Goal: Communication & Community: Answer question/provide support

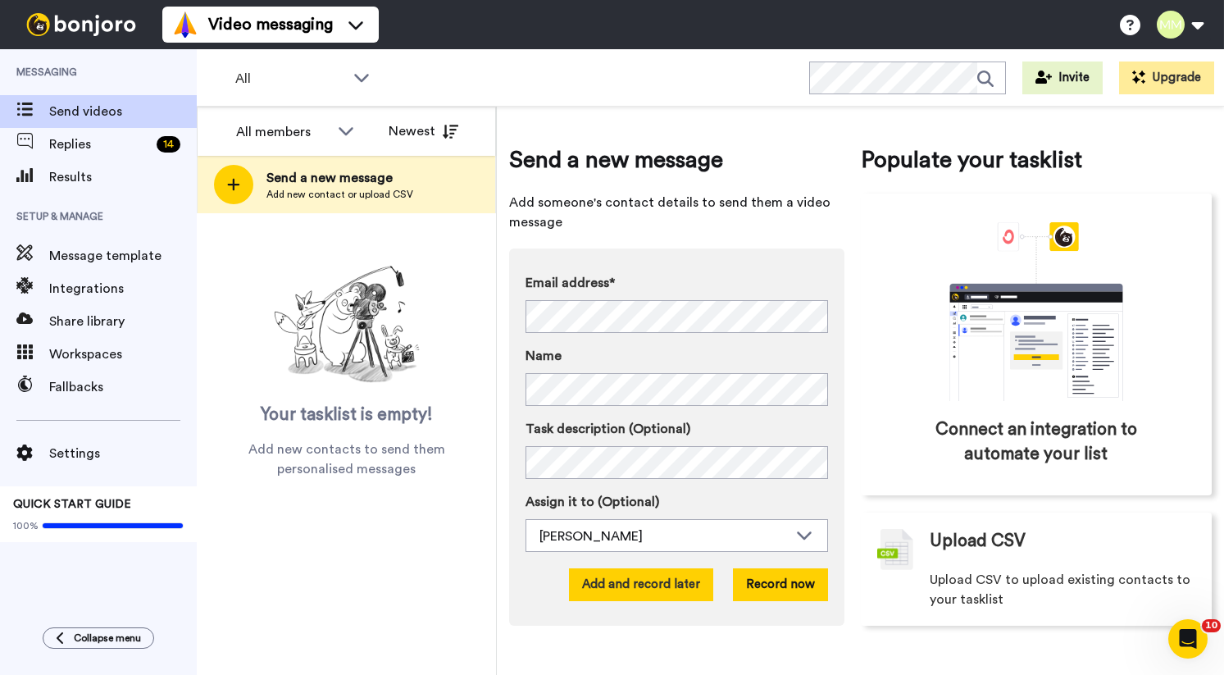
click at [668, 593] on button "Add and record later" at bounding box center [641, 584] width 144 height 33
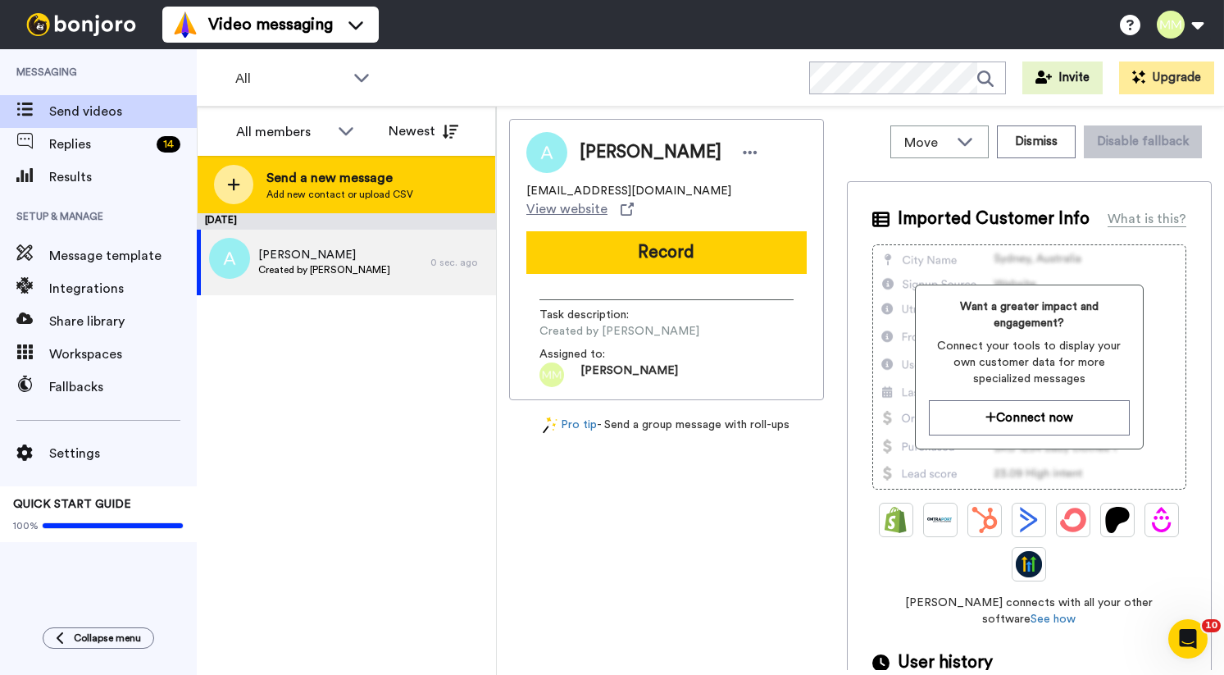
click at [244, 184] on div at bounding box center [233, 184] width 39 height 39
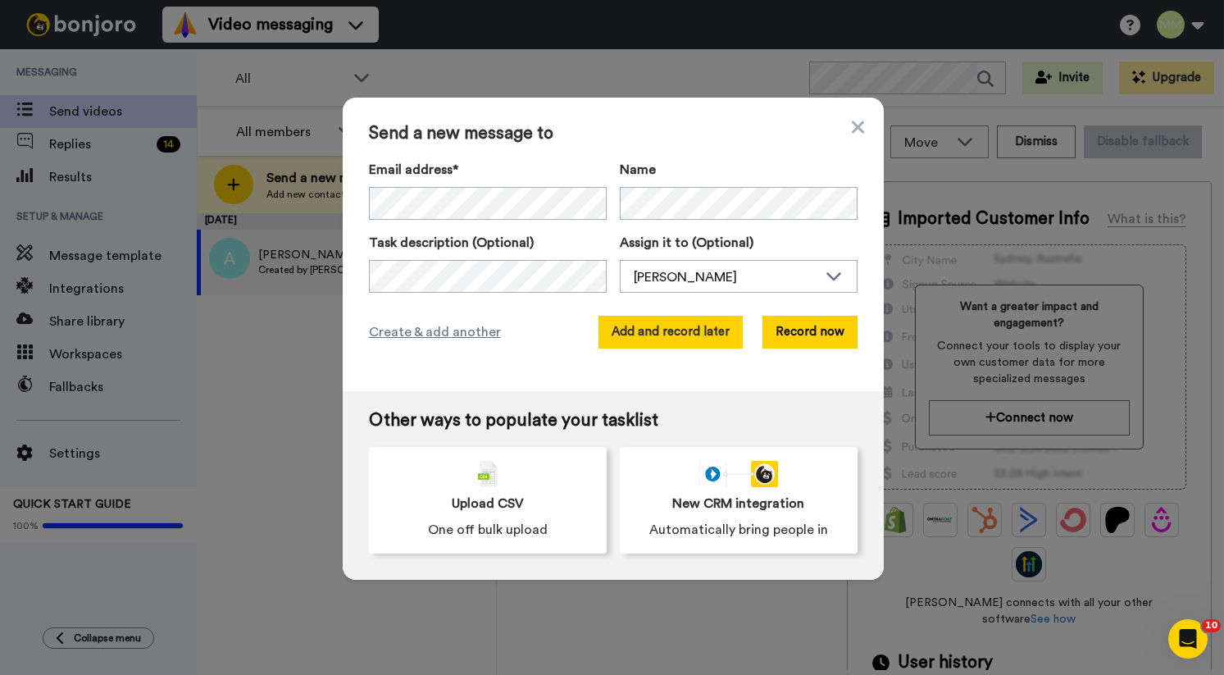
click at [653, 335] on button "Add and record later" at bounding box center [671, 332] width 144 height 33
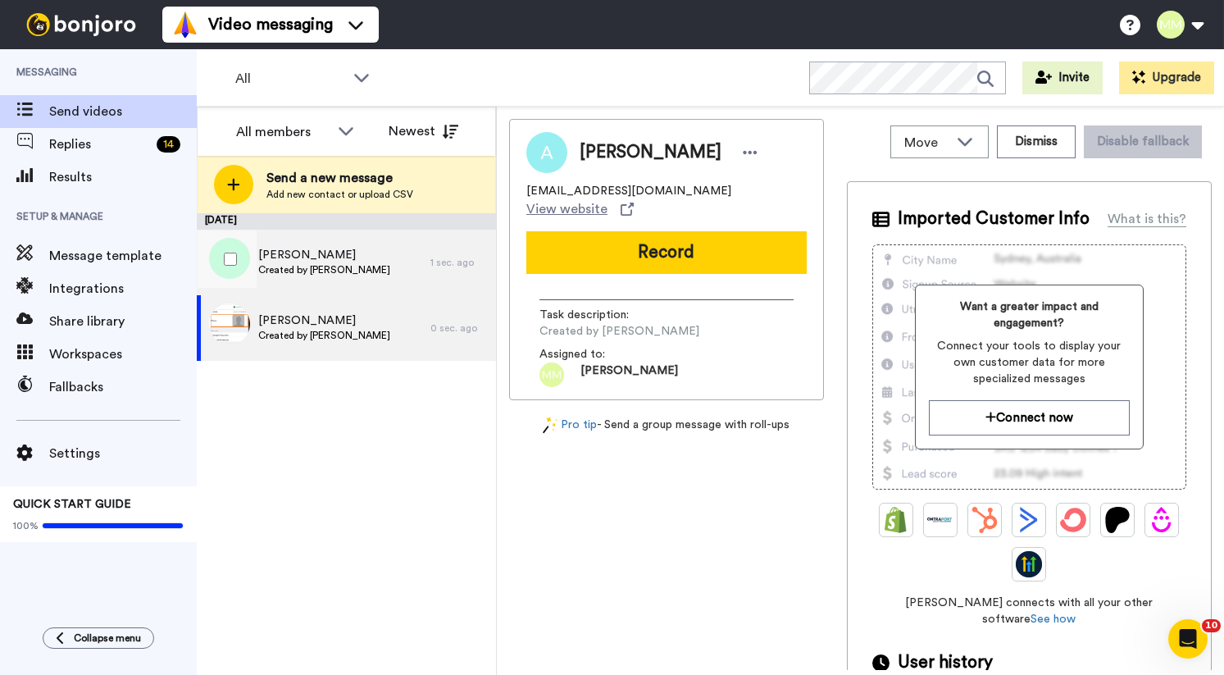
click at [358, 253] on span "[PERSON_NAME]" at bounding box center [324, 255] width 132 height 16
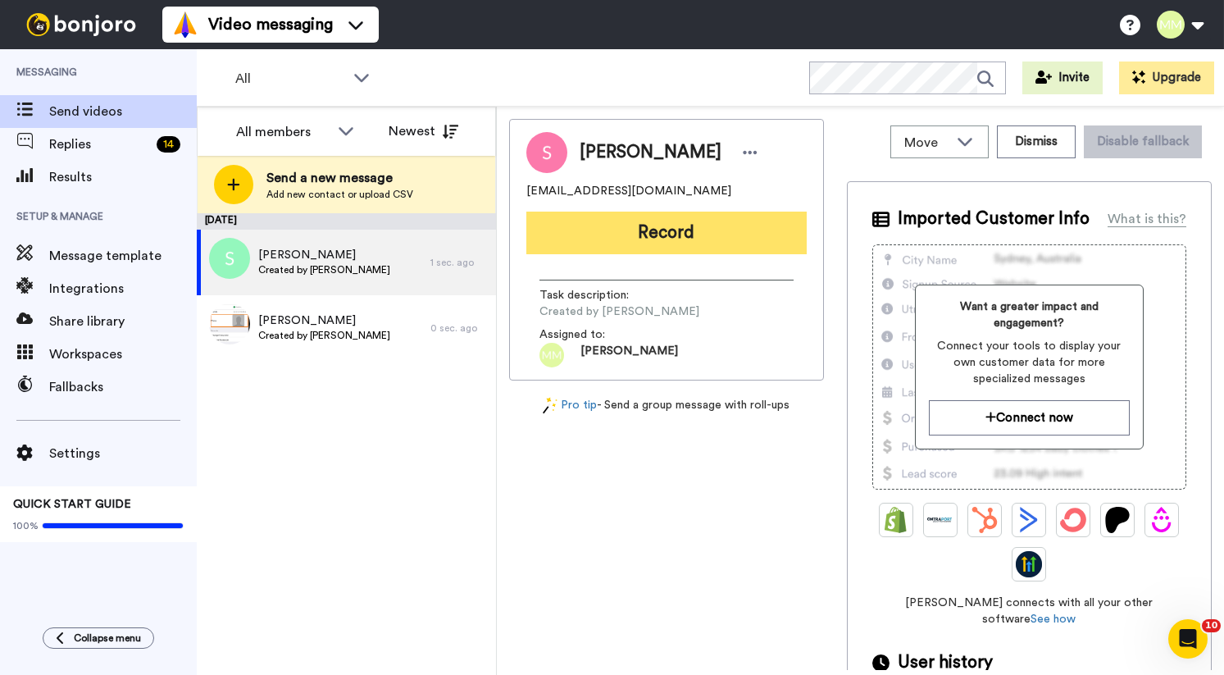
click at [649, 231] on button "Record" at bounding box center [666, 233] width 280 height 43
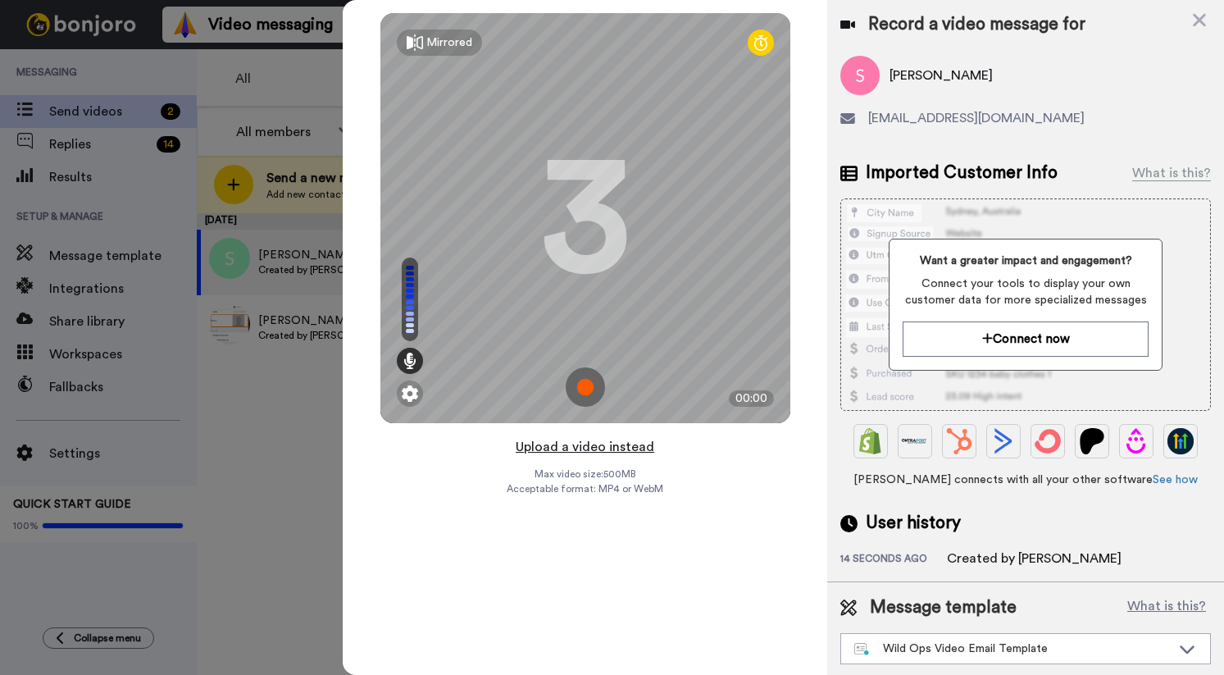
click at [613, 442] on button "Upload a video instead" at bounding box center [585, 446] width 148 height 21
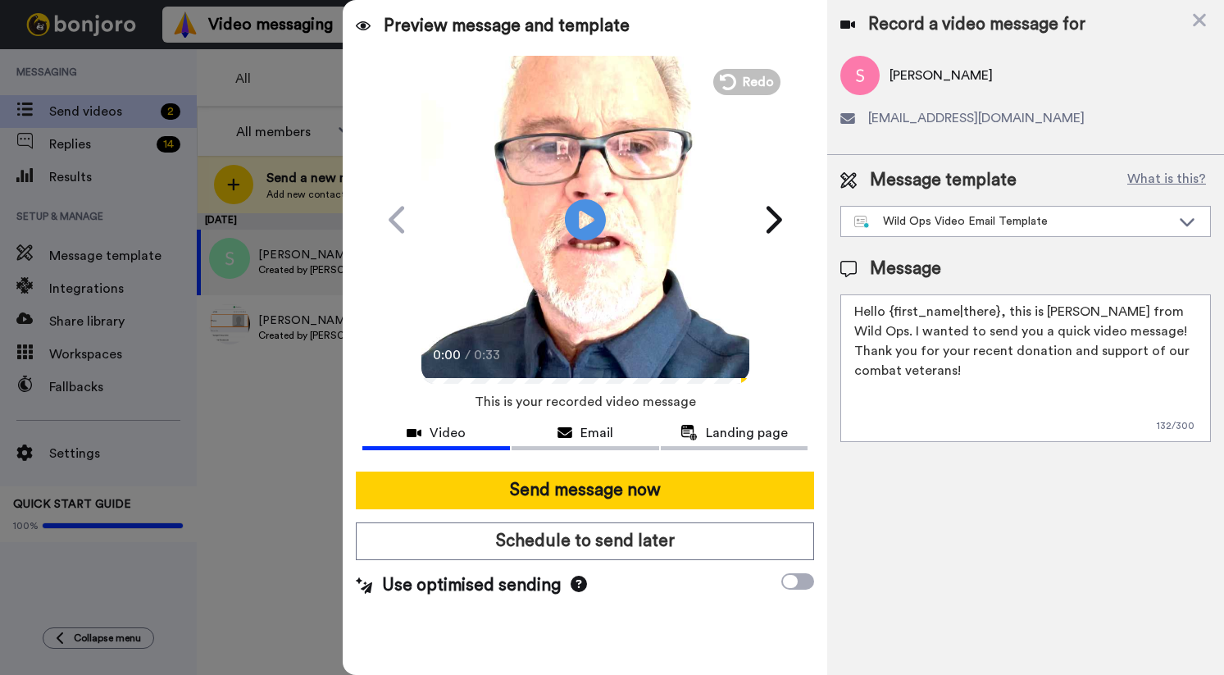
click at [1159, 312] on textarea "Hello {first_name|there}, this is [PERSON_NAME] from Wild Ops. I wanted to send…" at bounding box center [1026, 368] width 371 height 148
click at [1071, 335] on textarea "Hello {first_name|there}, this is [PERSON_NAME] from Wild Ops. Our founder and …" at bounding box center [1026, 368] width 371 height 148
click at [977, 348] on textarea "Hello {first_name|there}, this is [PERSON_NAME] from Wild Ops. Our founder and …" at bounding box center [1026, 368] width 371 height 148
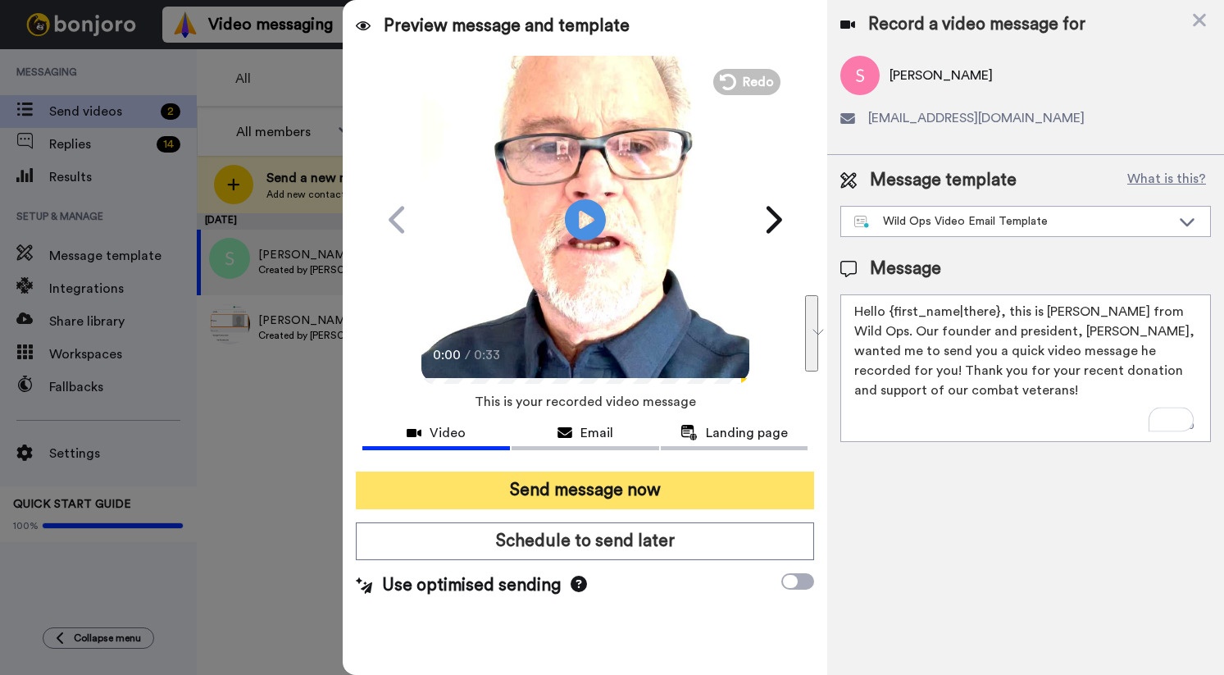
type textarea "Hello {first_name|there}, this is [PERSON_NAME] from Wild Ops. Our founder and …"
click at [661, 482] on button "Send message now" at bounding box center [585, 491] width 458 height 38
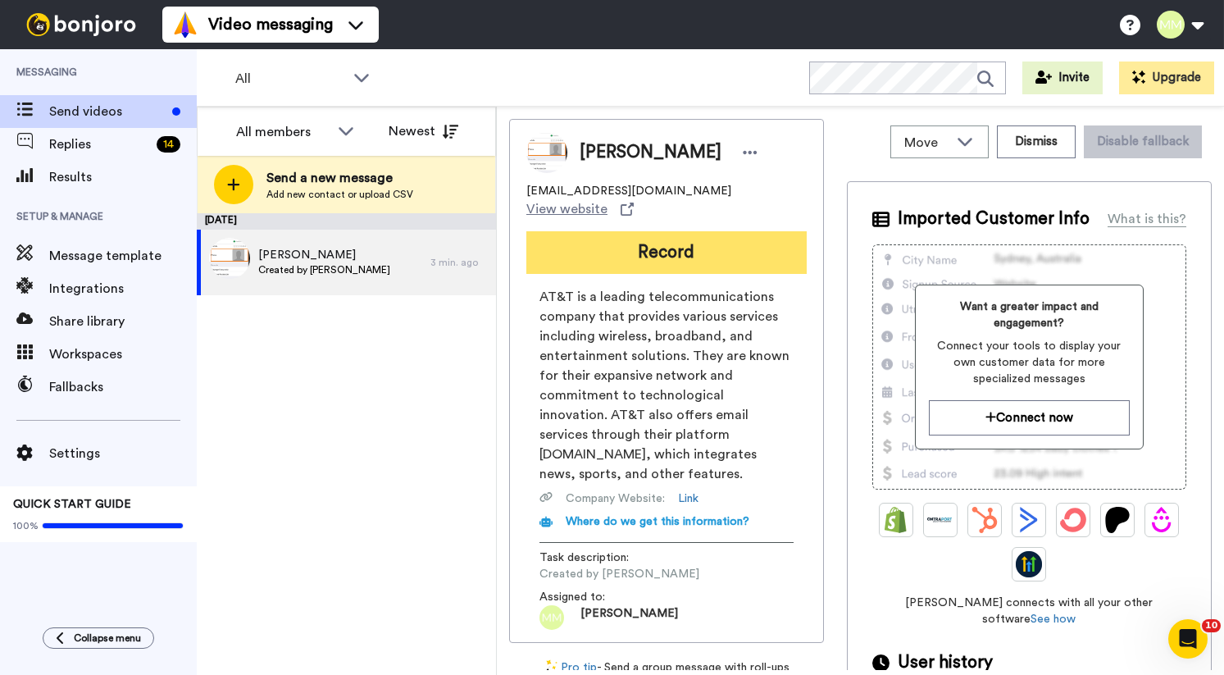
click at [608, 231] on button "Record" at bounding box center [666, 252] width 280 height 43
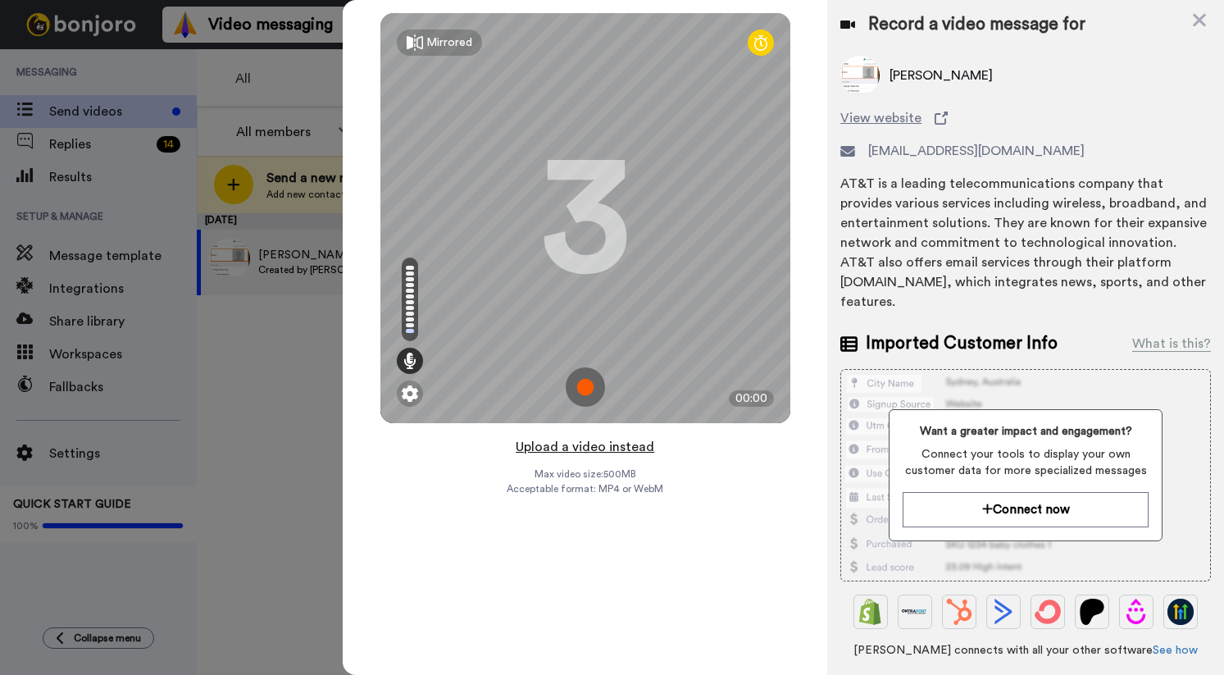
click at [605, 445] on button "Upload a video instead" at bounding box center [585, 446] width 148 height 21
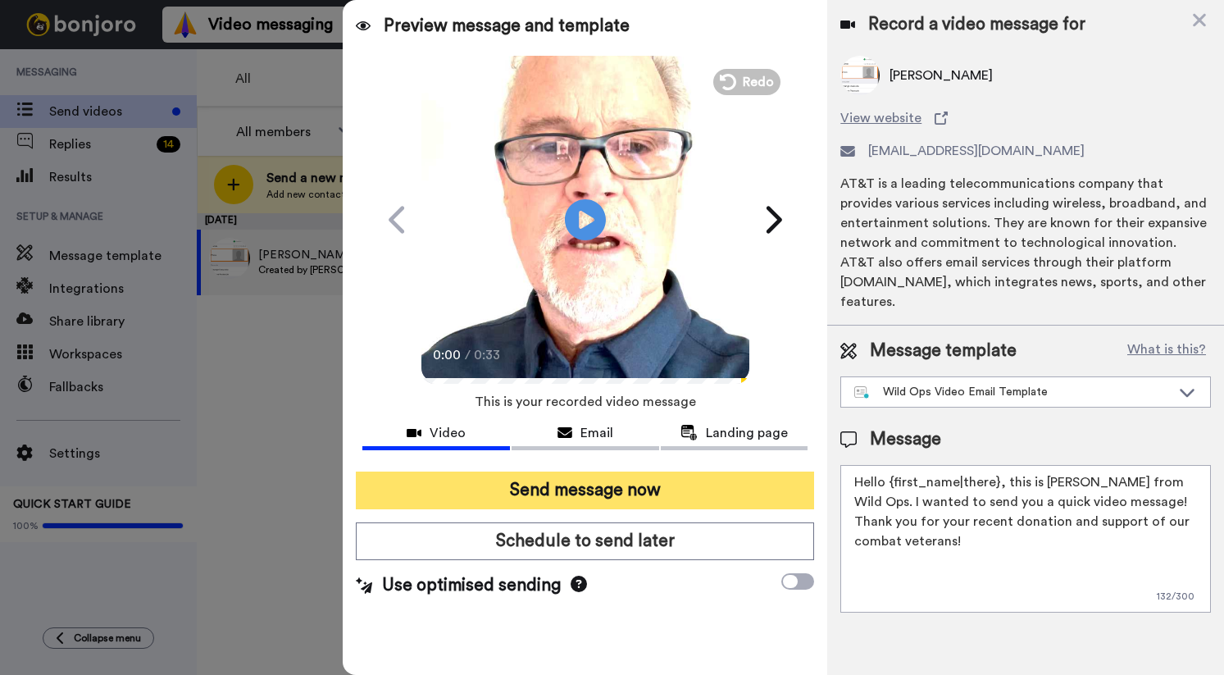
click at [511, 489] on button "Send message now" at bounding box center [585, 491] width 458 height 38
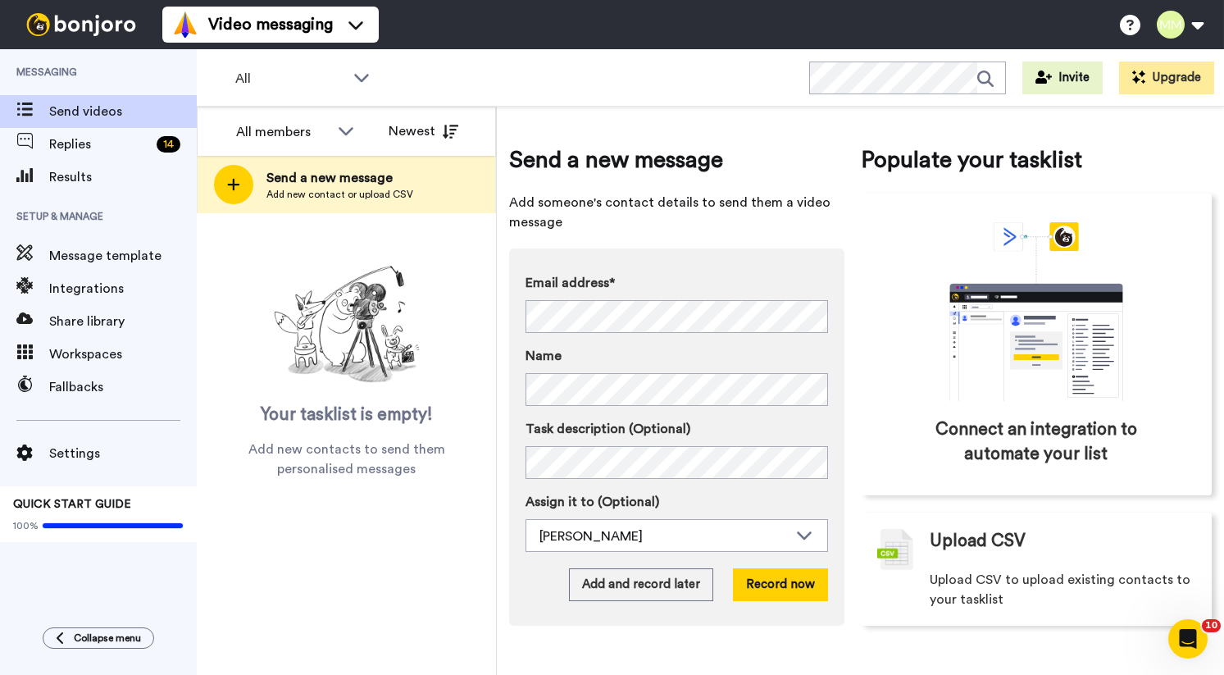
click at [604, 167] on span "Send a new message" at bounding box center [676, 160] width 335 height 33
